Goal: Use online tool/utility: Use online tool/utility

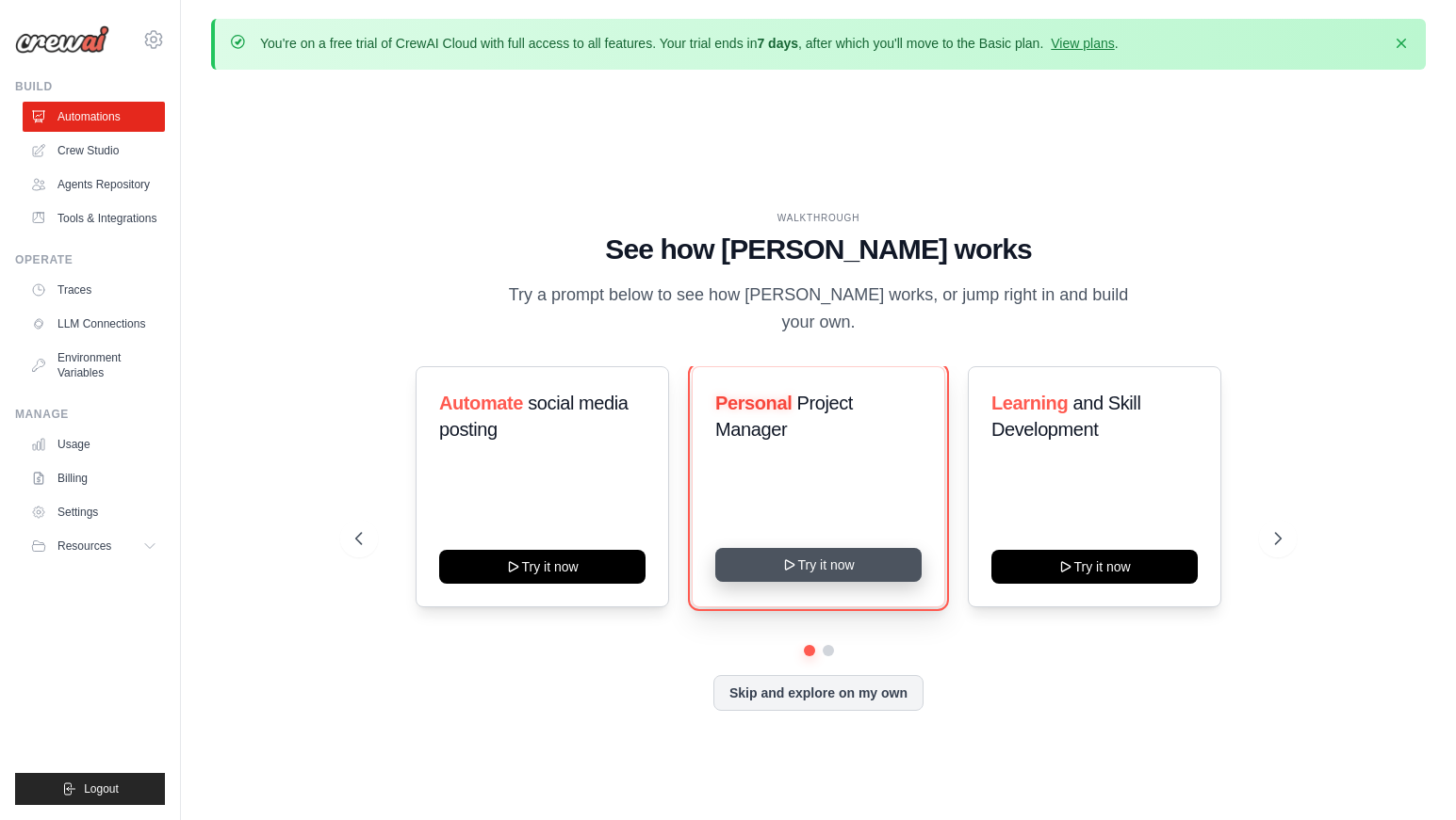
click at [780, 554] on button "Try it now" at bounding box center [818, 565] width 207 height 34
